Goal: Find contact information: Find contact information

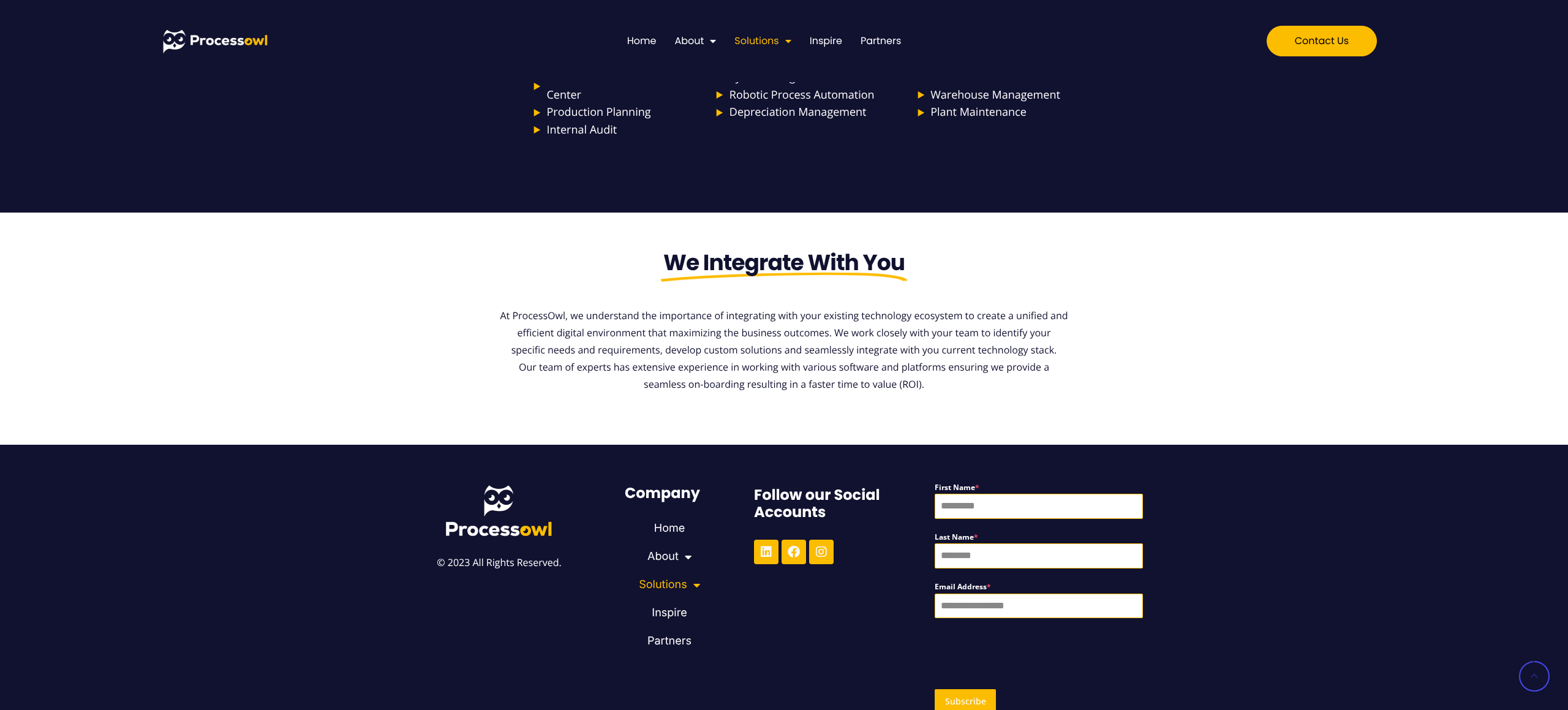
scroll to position [2450, 0]
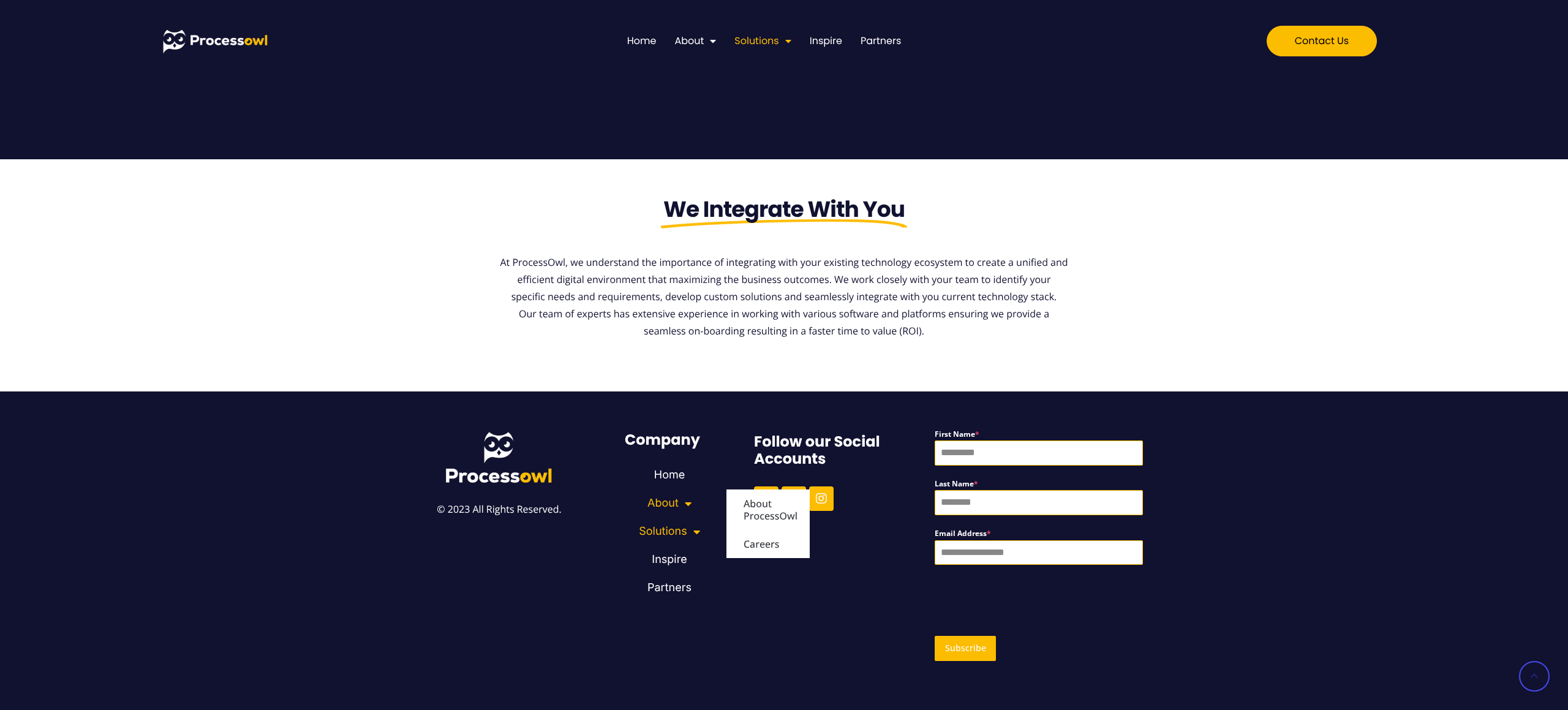
click at [672, 507] on link "About" at bounding box center [670, 503] width 114 height 29
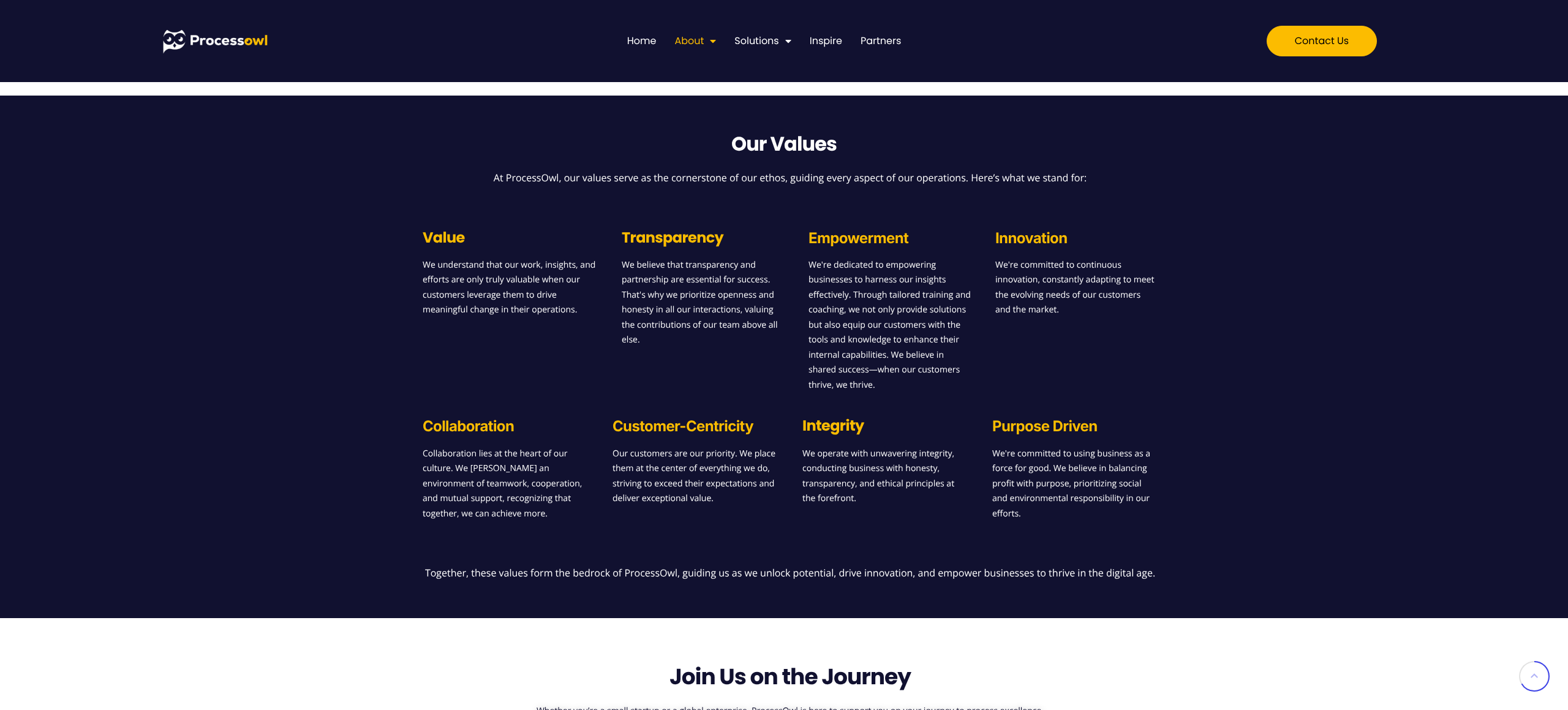
scroll to position [790, 0]
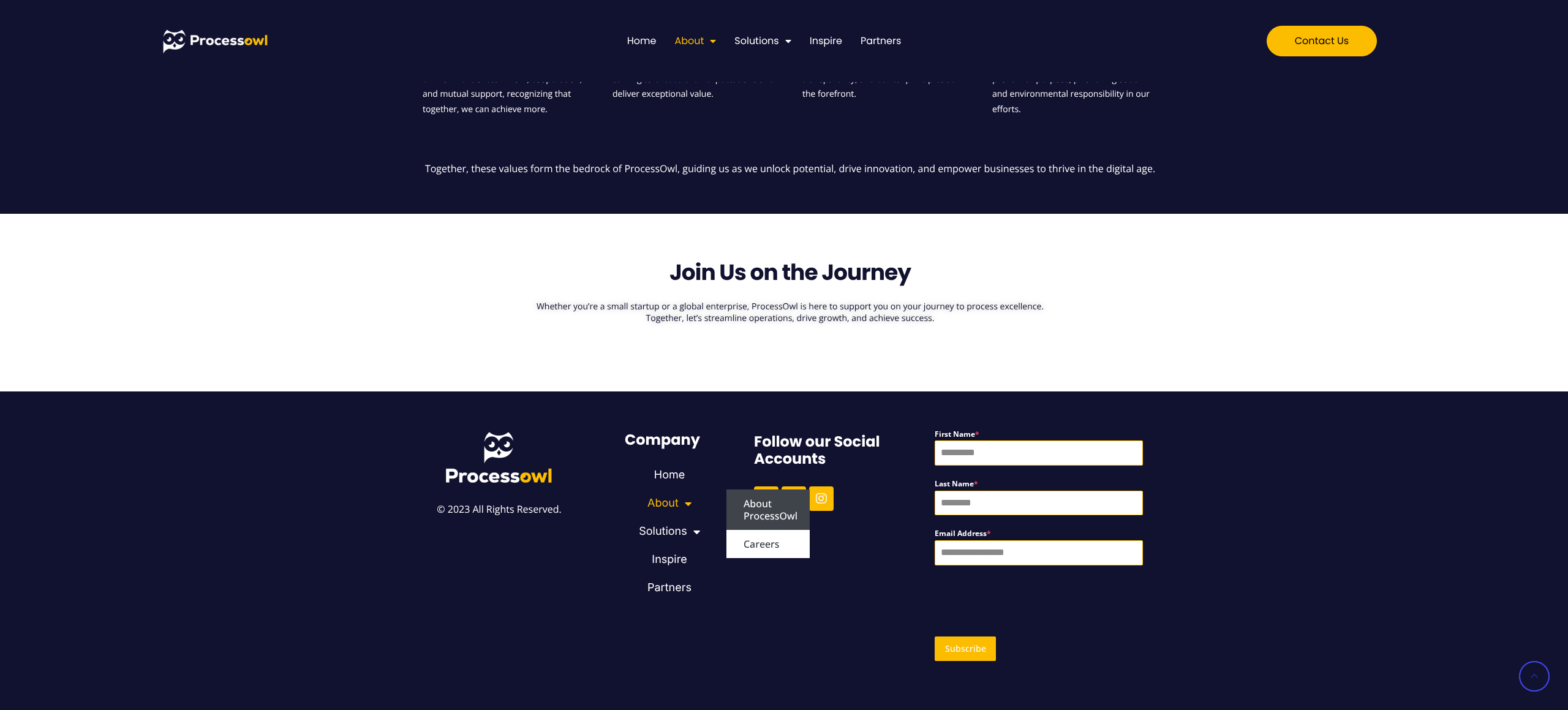
click at [831, 625] on div "Follow our Social Accounts Linkedin Facebook Instagram" at bounding box center [833, 551] width 190 height 255
click at [754, 501] on link "Linkedin" at bounding box center [766, 499] width 25 height 25
